Goal: Information Seeking & Learning: Learn about a topic

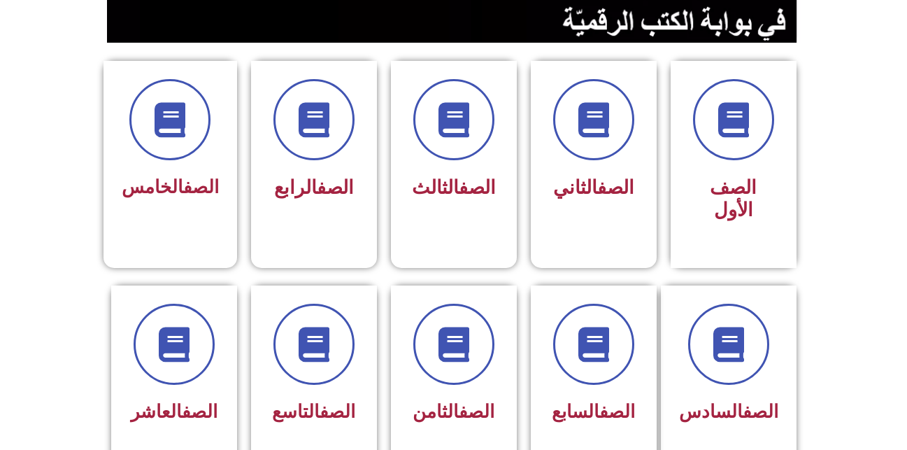
scroll to position [324, 0]
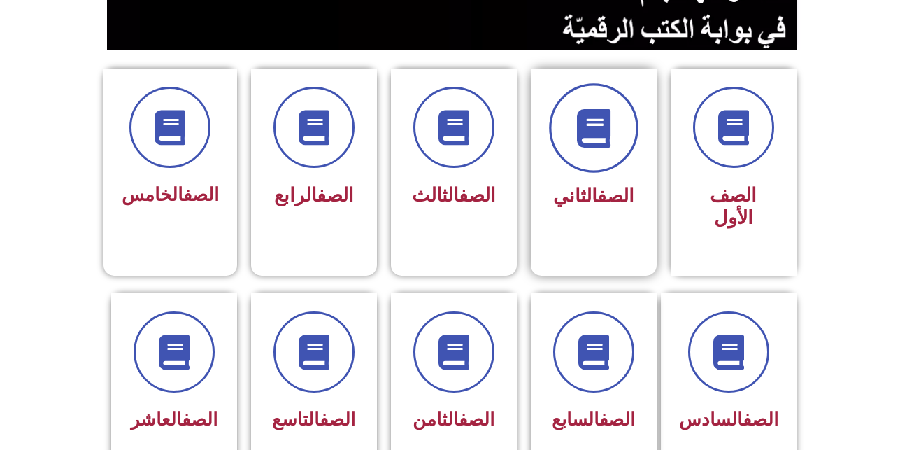
click at [588, 167] on span at bounding box center [594, 128] width 90 height 90
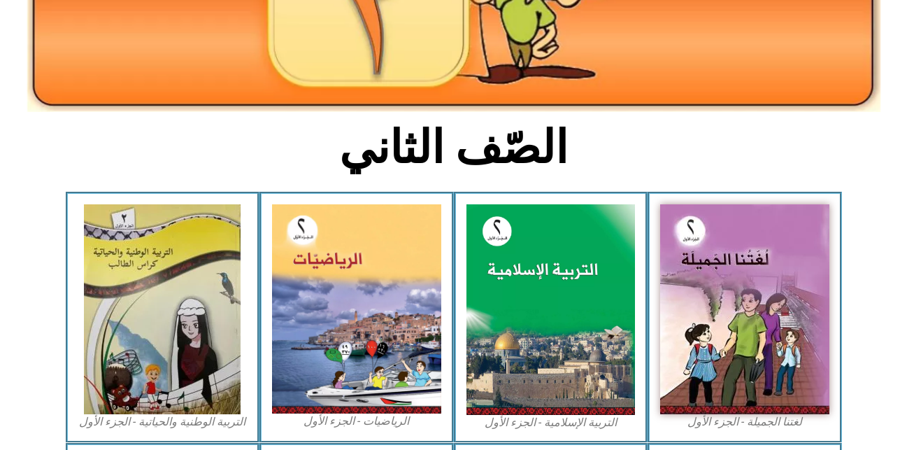
scroll to position [269, 0]
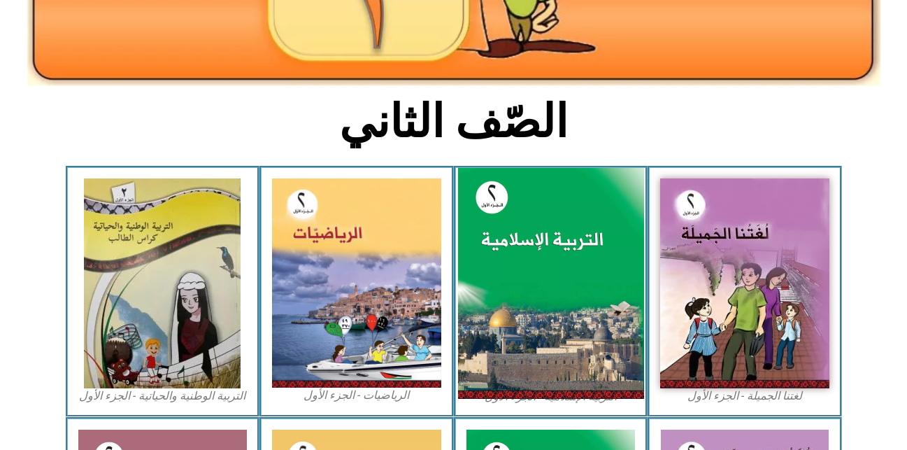
click at [527, 336] on img at bounding box center [550, 283] width 186 height 231
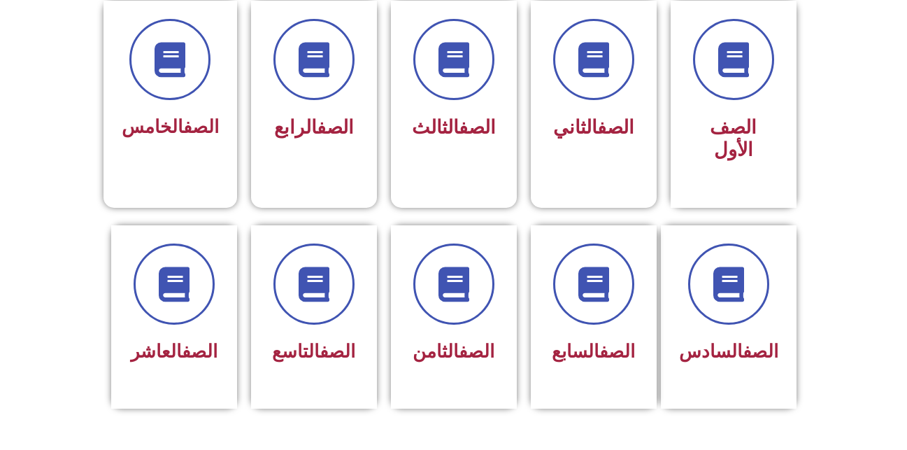
scroll to position [389, 0]
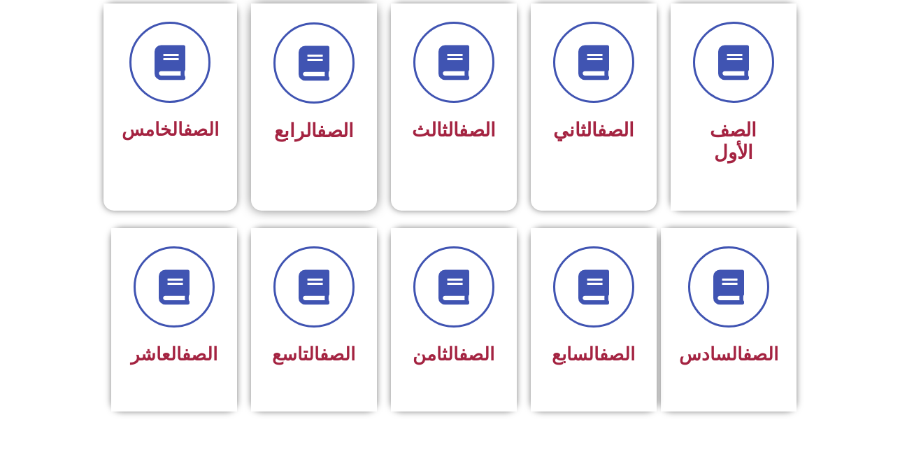
click at [327, 126] on link "الصف" at bounding box center [335, 131] width 37 height 22
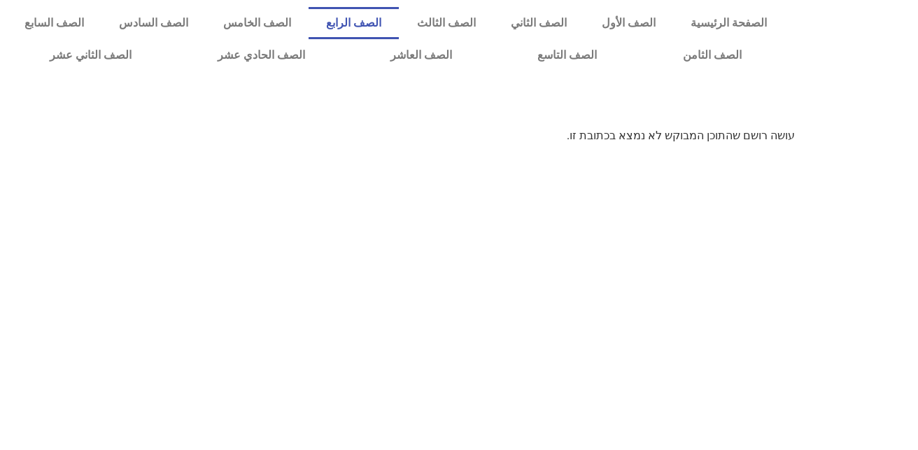
click at [399, 16] on link "الصف الرابع" at bounding box center [353, 23] width 90 height 32
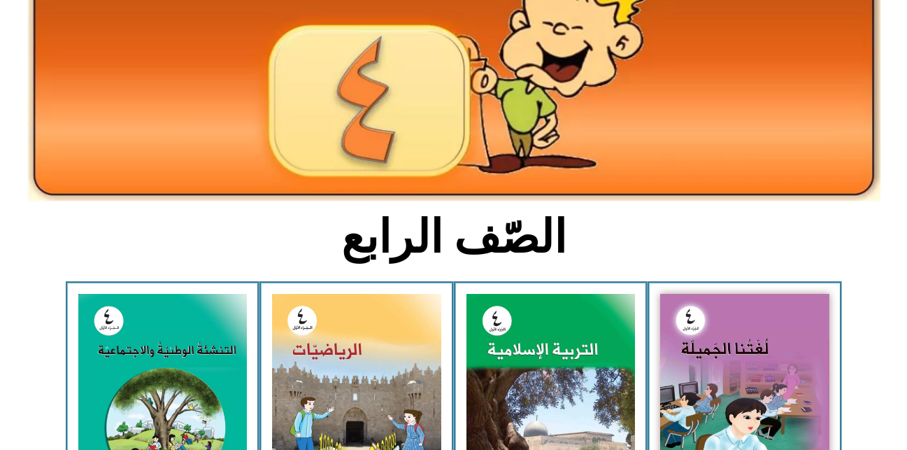
scroll to position [224, 0]
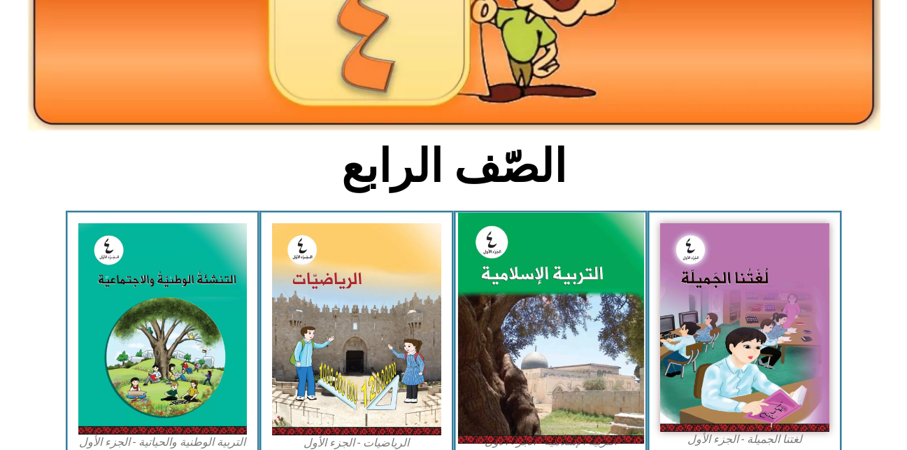
click at [555, 306] on img at bounding box center [550, 328] width 186 height 231
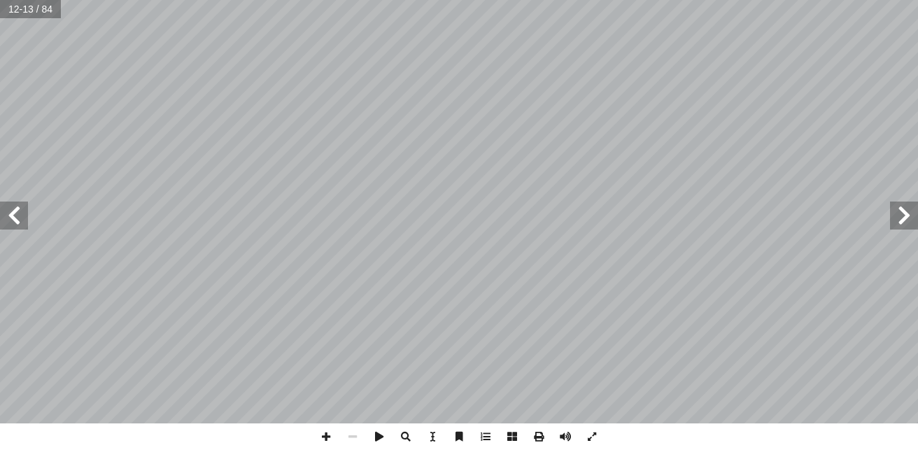
click at [910, 220] on span at bounding box center [904, 215] width 28 height 28
click at [899, 222] on span at bounding box center [904, 215] width 28 height 28
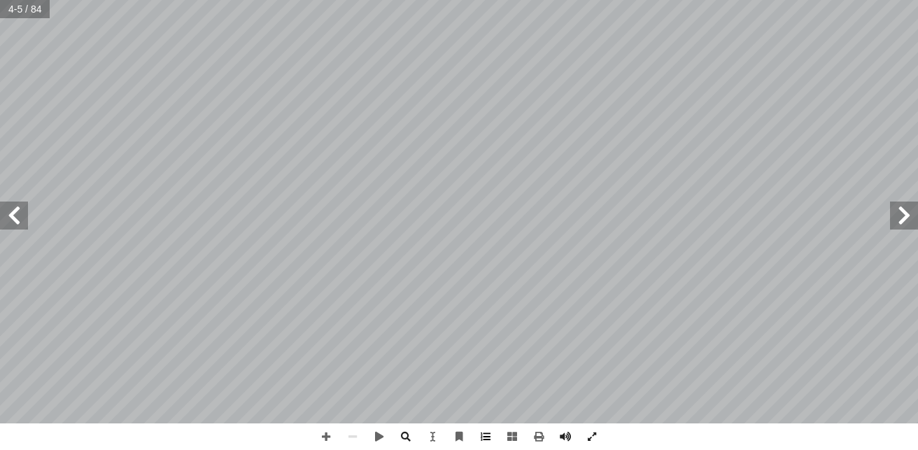
click at [486, 434] on span at bounding box center [485, 436] width 27 height 27
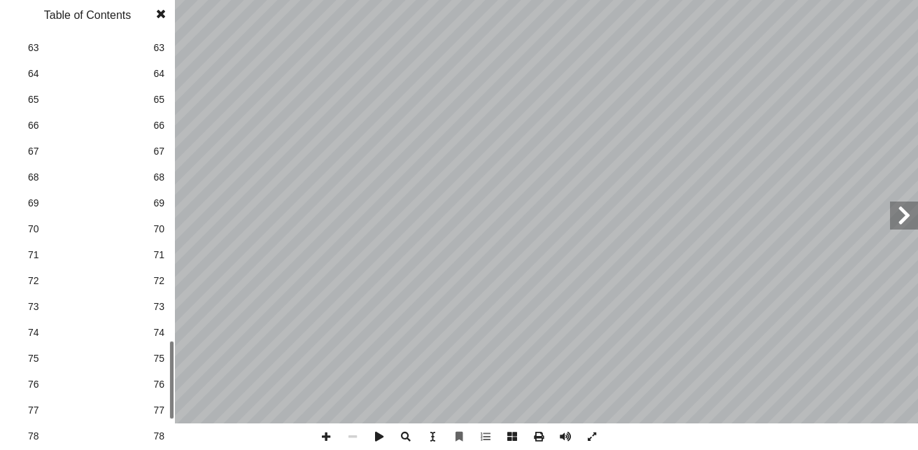
click at [236, 412] on div "ليف أ ا في ت ُ ل َ م َ الع َ جاء ْ وتطويرها، فقد ِ المناهج ِ حسين َ في ت ِ ة ّ …" at bounding box center [459, 225] width 918 height 450
click at [157, 354] on span "75" at bounding box center [158, 358] width 11 height 15
click at [162, 12] on span at bounding box center [160, 14] width 25 height 28
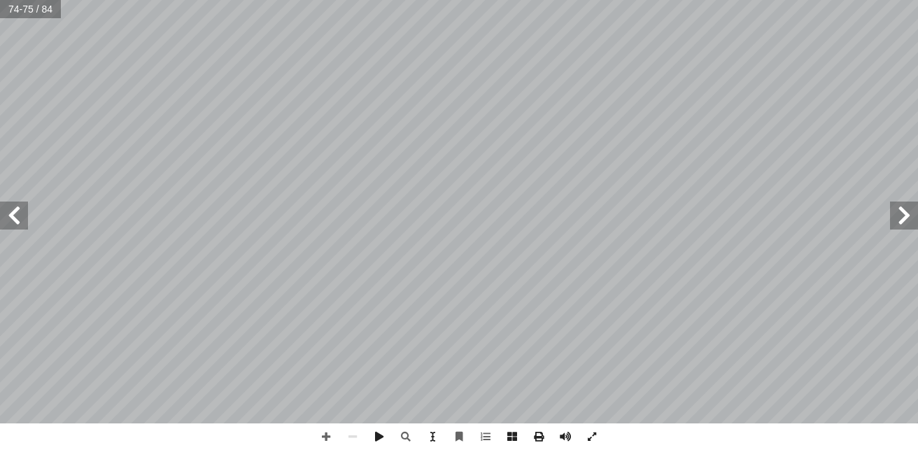
click at [22, 222] on span at bounding box center [14, 215] width 28 height 28
click at [901, 224] on span at bounding box center [904, 215] width 28 height 28
click at [20, 212] on span at bounding box center [14, 215] width 28 height 28
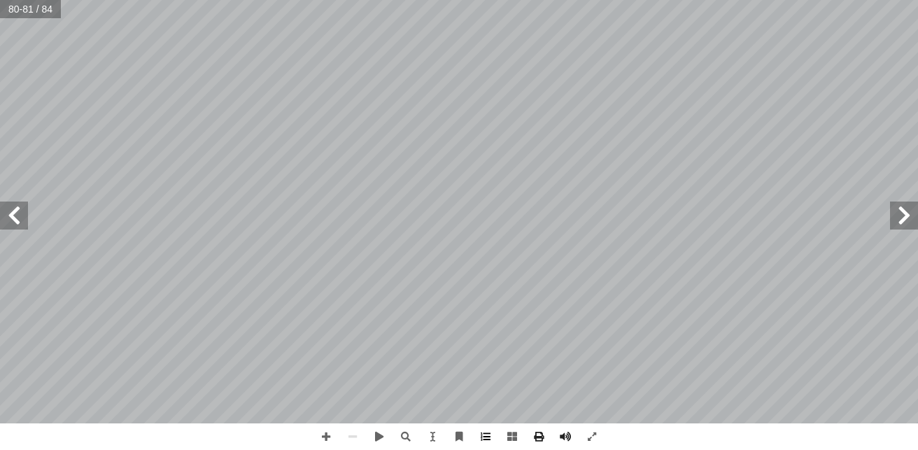
click at [492, 431] on span at bounding box center [485, 436] width 27 height 27
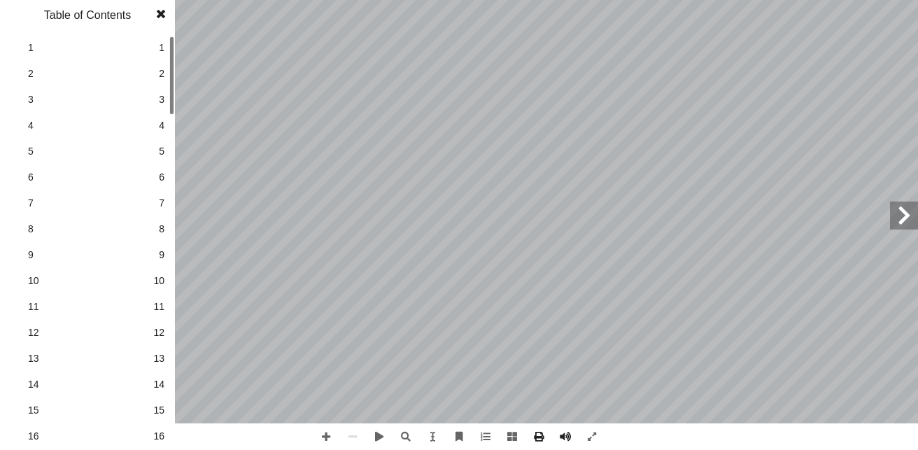
click at [148, 55] on link "1 1" at bounding box center [85, 48] width 157 height 26
click at [162, 13] on span at bounding box center [160, 14] width 25 height 28
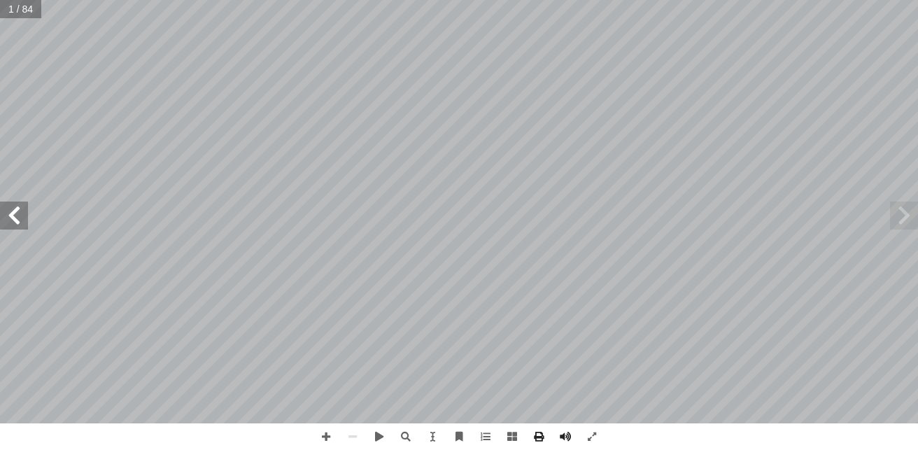
click at [19, 207] on span at bounding box center [14, 215] width 28 height 28
click at [906, 221] on span at bounding box center [904, 215] width 28 height 28
click at [14, 228] on span at bounding box center [14, 215] width 28 height 28
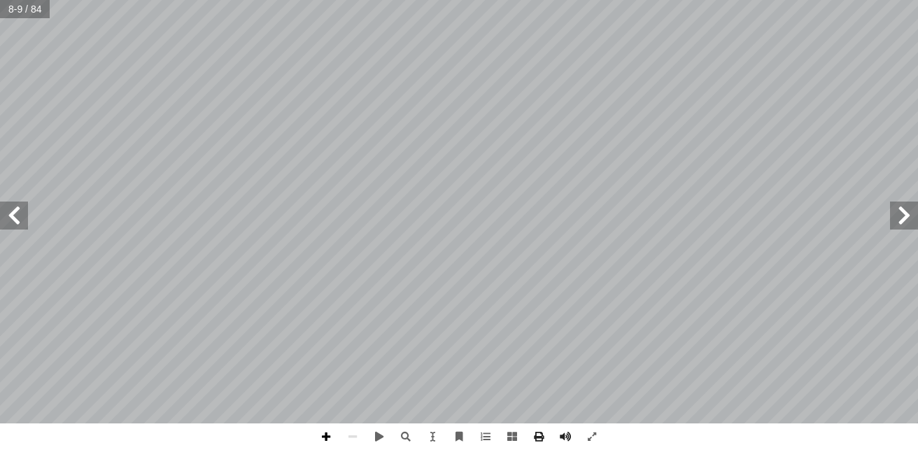
click at [321, 437] on span at bounding box center [326, 436] width 27 height 27
click at [355, 435] on span at bounding box center [352, 436] width 27 height 27
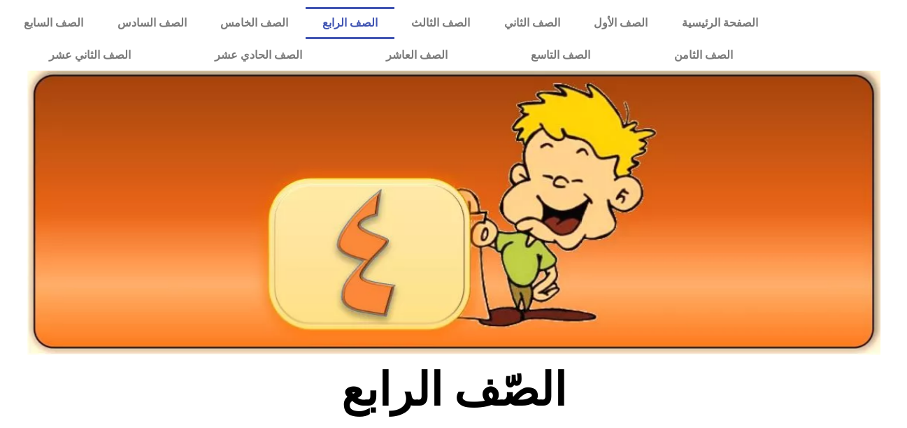
scroll to position [224, 0]
